Goal: Obtain resource: Download file/media

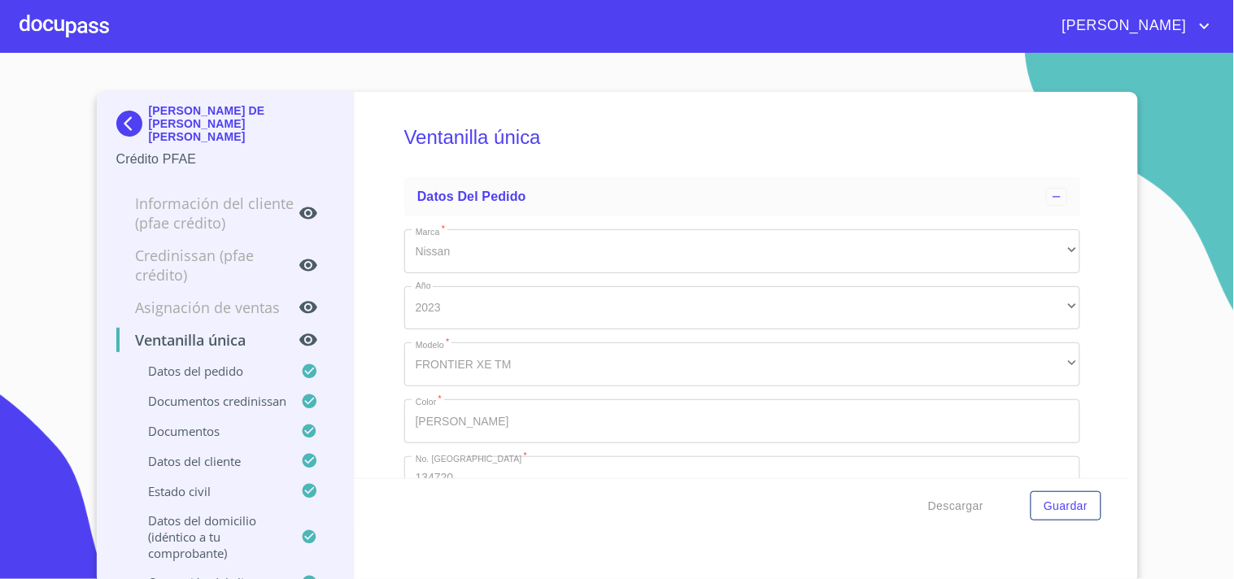
click at [72, 28] on div at bounding box center [64, 26] width 89 height 52
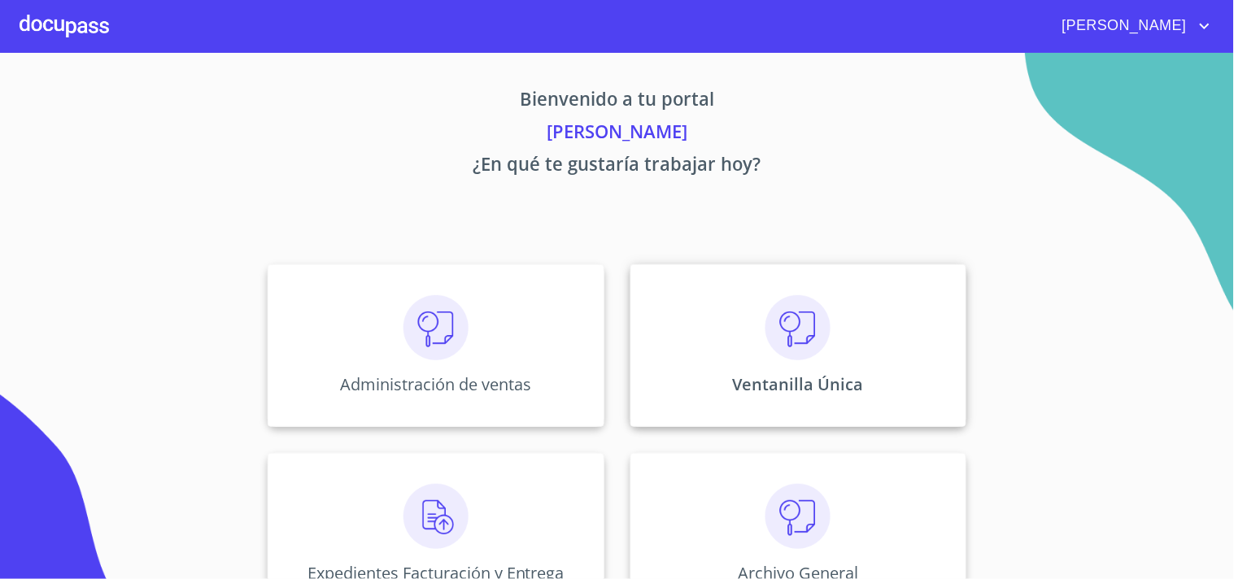
click at [860, 289] on div "Ventanilla Única" at bounding box center [798, 345] width 336 height 163
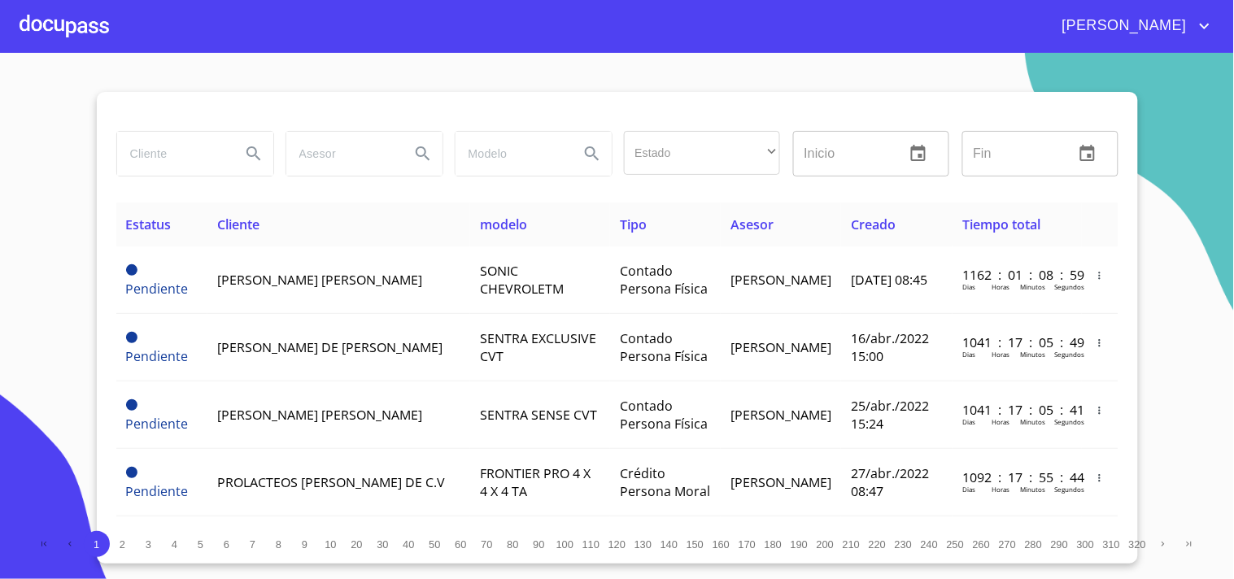
click at [203, 174] on input "search" at bounding box center [172, 154] width 111 height 44
type input "[PERSON_NAME]"
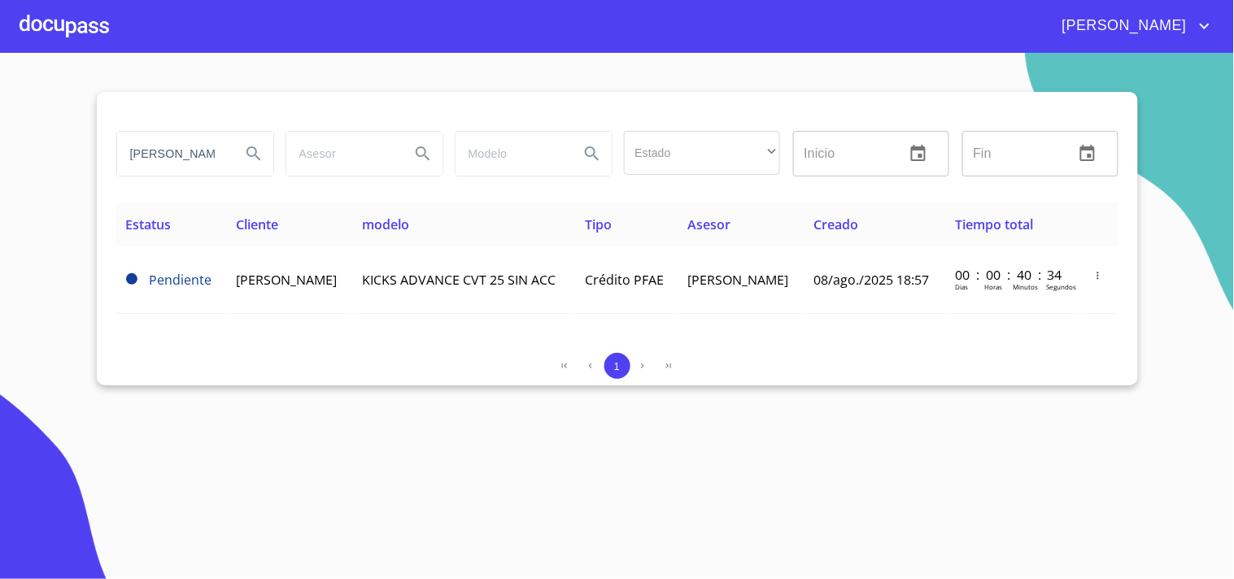
click at [759, 291] on td "[PERSON_NAME]" at bounding box center [741, 279] width 126 height 67
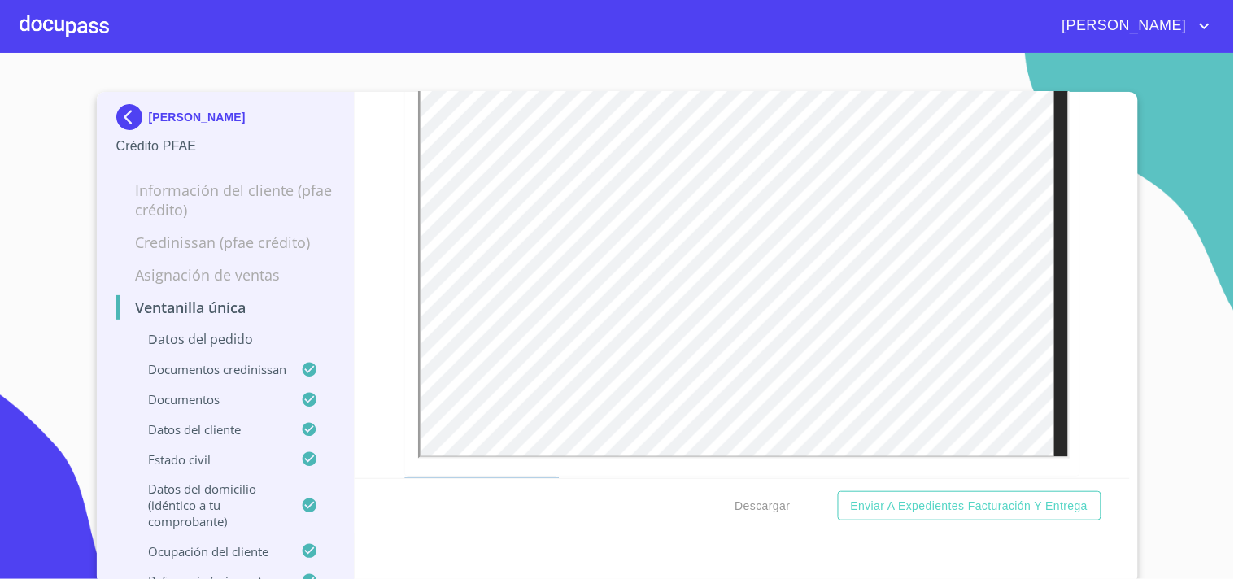
scroll to position [2440, 0]
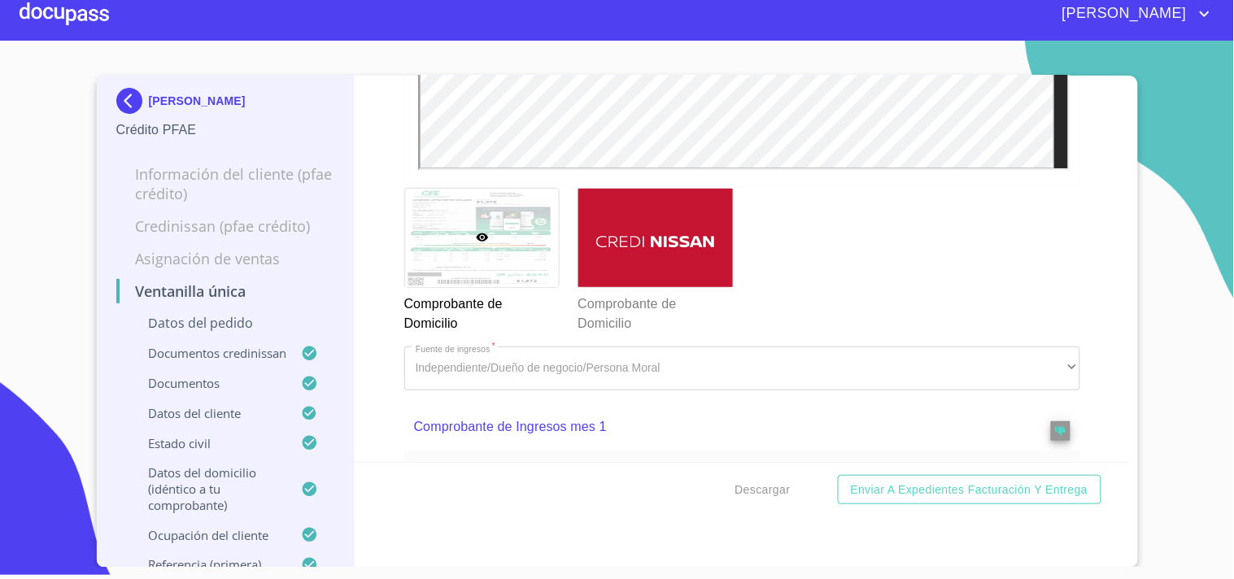
scroll to position [1579, 0]
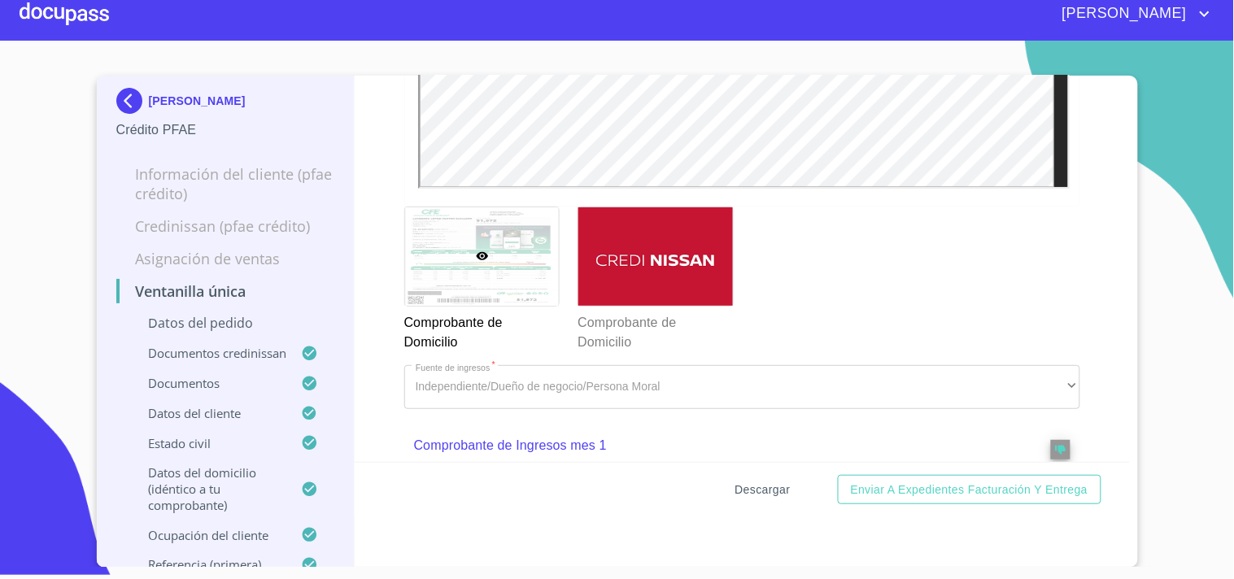
click at [771, 486] on span "Descargar" at bounding box center [762, 490] width 55 height 20
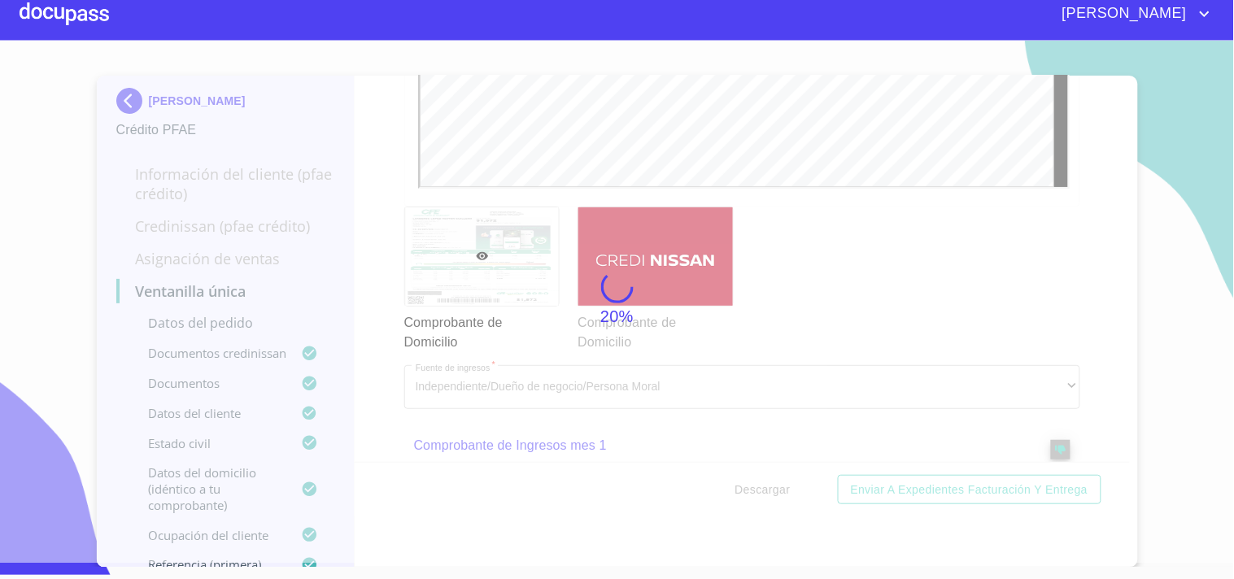
scroll to position [0, 0]
